Goal: Transaction & Acquisition: Obtain resource

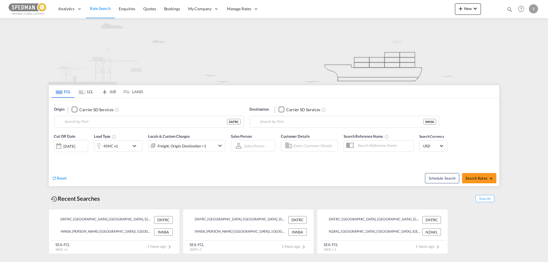
type input "[GEOGRAPHIC_DATA], DKFRC"
type input "[PERSON_NAME] ([PERSON_NAME]), [GEOGRAPHIC_DATA]"
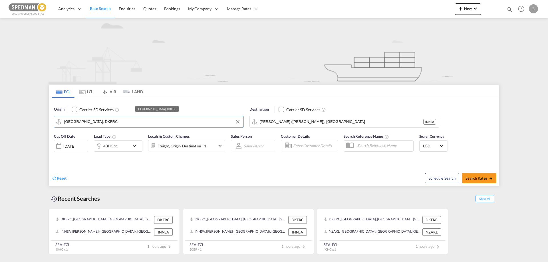
click at [184, 124] on input "[GEOGRAPHIC_DATA], DKFRC" at bounding box center [152, 122] width 177 height 9
click at [82, 135] on div "Aarhus [GEOGRAPHIC_DATA] DKAAR" at bounding box center [108, 137] width 109 height 17
type input "[GEOGRAPHIC_DATA], [GEOGRAPHIC_DATA]"
click at [340, 121] on input "[PERSON_NAME] ([PERSON_NAME]), [GEOGRAPHIC_DATA]" at bounding box center [348, 122] width 177 height 9
click at [312, 129] on md-autocomplete-wrap "[GEOGRAPHIC_DATA]" at bounding box center [348, 123] width 177 height 11
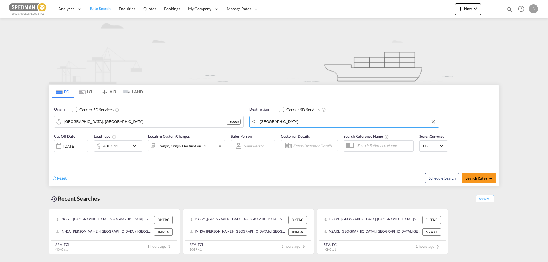
click at [299, 122] on body "Analytics Reports Dashboard Rate Search Enquiries Quotes Bookings" at bounding box center [274, 131] width 548 height 262
click at [274, 142] on div "[GEOGRAPHIC_DATA] , [GEOGRAPHIC_DATA] [GEOGRAPHIC_DATA] USLAX" at bounding box center [304, 139] width 109 height 21
type input "[GEOGRAPHIC_DATA], [GEOGRAPHIC_DATA], USLAX"
click at [468, 181] on button "Search Rates" at bounding box center [479, 178] width 34 height 10
type input "DKAAR to USLAX / [DATE]"
